Goal: Task Accomplishment & Management: Use online tool/utility

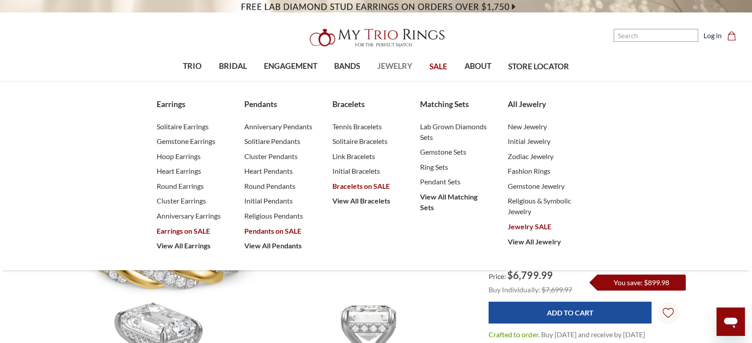
drag, startPoint x: 398, startPoint y: 35, endPoint x: 397, endPoint y: 60, distance: 24.9
click at [398, 35] on img at bounding box center [376, 38] width 142 height 28
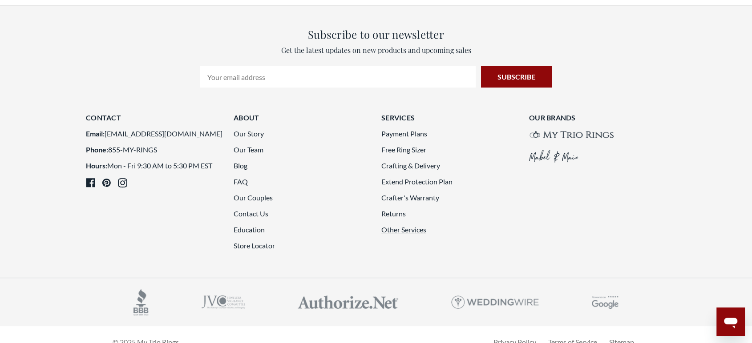
click at [409, 226] on link "Other Services" at bounding box center [403, 230] width 45 height 8
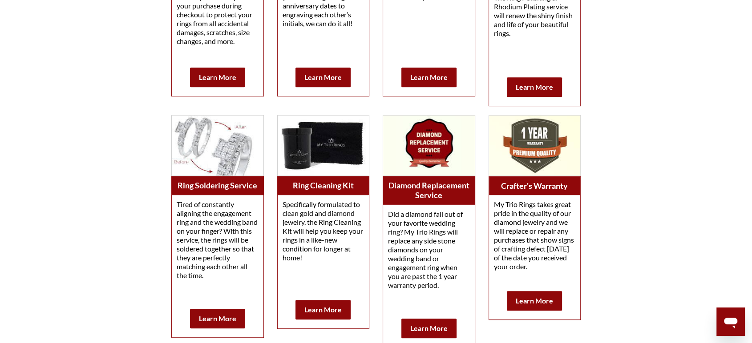
scroll to position [642, 0]
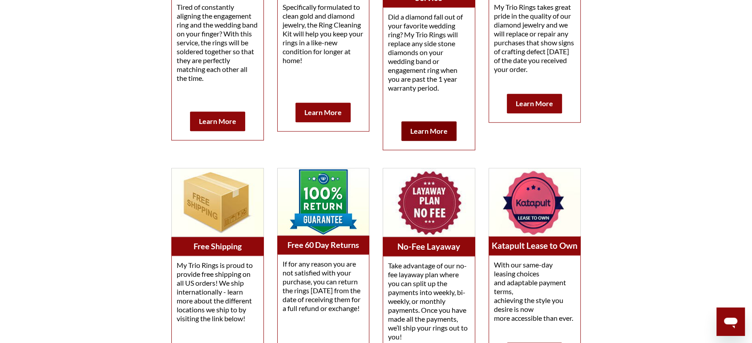
click at [431, 129] on b "Learn More" at bounding box center [428, 131] width 37 height 8
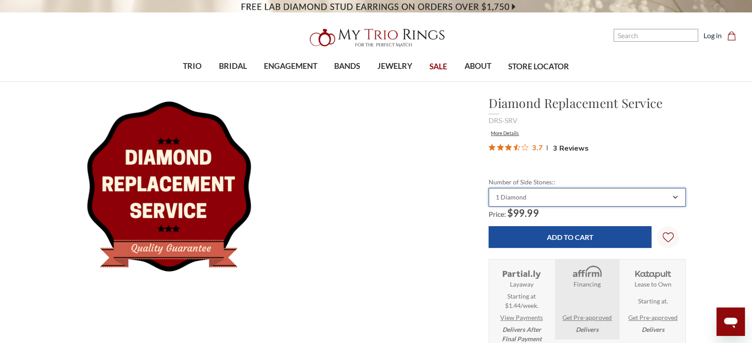
click at [572, 195] on div "1 Diamond" at bounding box center [582, 197] width 176 height 7
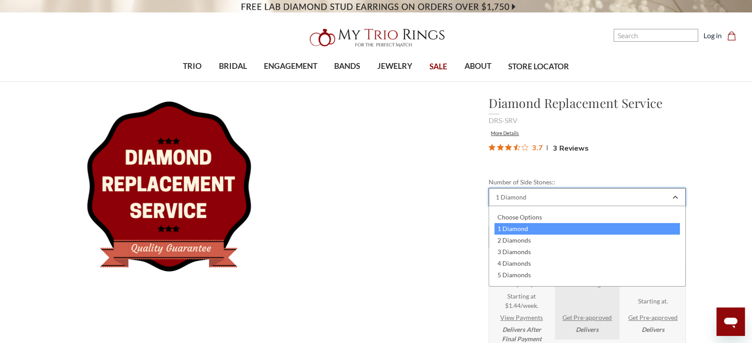
click at [569, 196] on div "1 Diamond" at bounding box center [582, 197] width 176 height 7
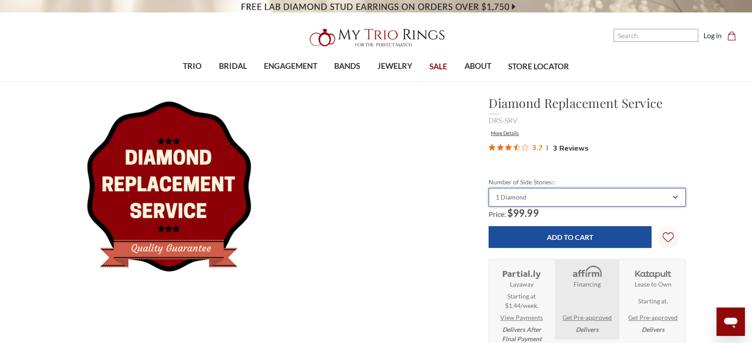
click at [564, 195] on div "1 Diamond" at bounding box center [582, 197] width 176 height 7
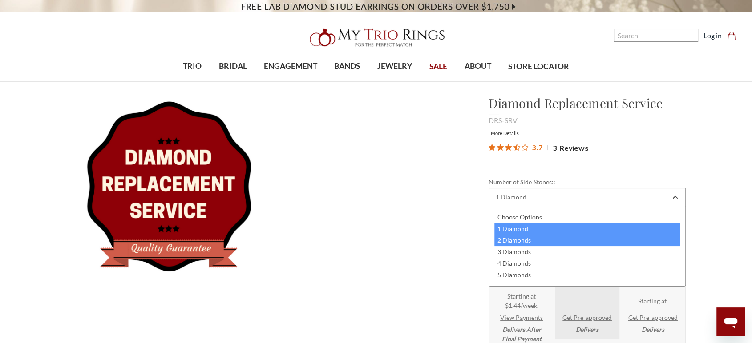
click at [530, 238] on div "2 Diamonds" at bounding box center [586, 241] width 185 height 12
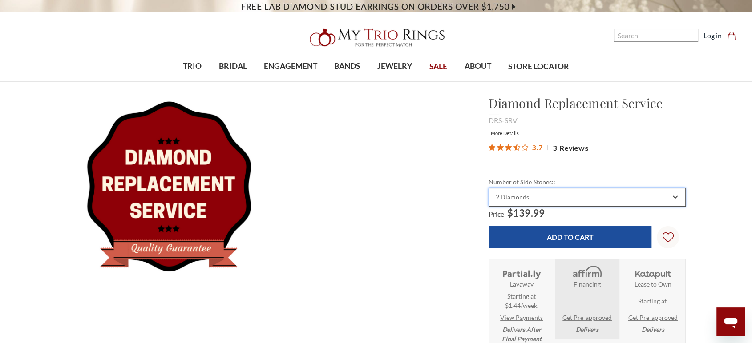
click at [534, 195] on div "2 Diamonds" at bounding box center [582, 197] width 176 height 7
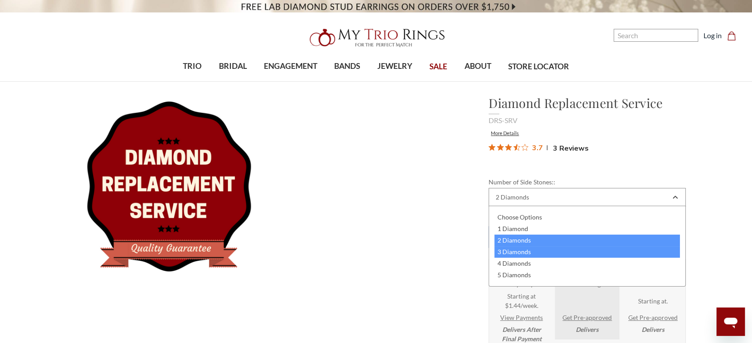
click at [512, 252] on div "3 Diamonds" at bounding box center [586, 252] width 185 height 12
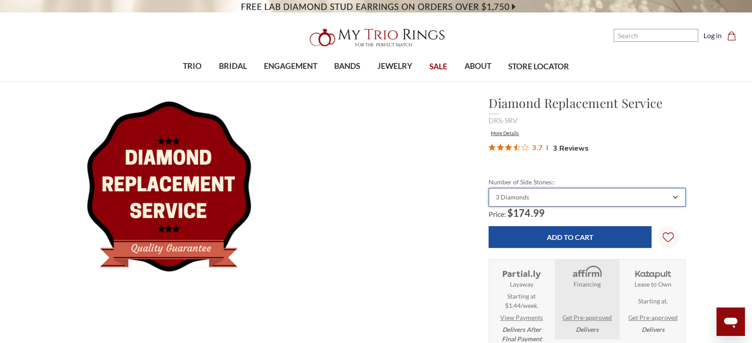
click at [540, 197] on div "3 Diamonds" at bounding box center [582, 197] width 176 height 7
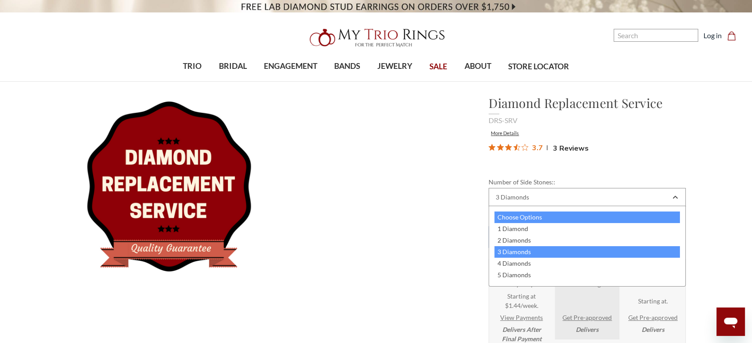
click at [526, 218] on div "Choose Options" at bounding box center [586, 218] width 185 height 12
